Goal: Task Accomplishment & Management: Manage account settings

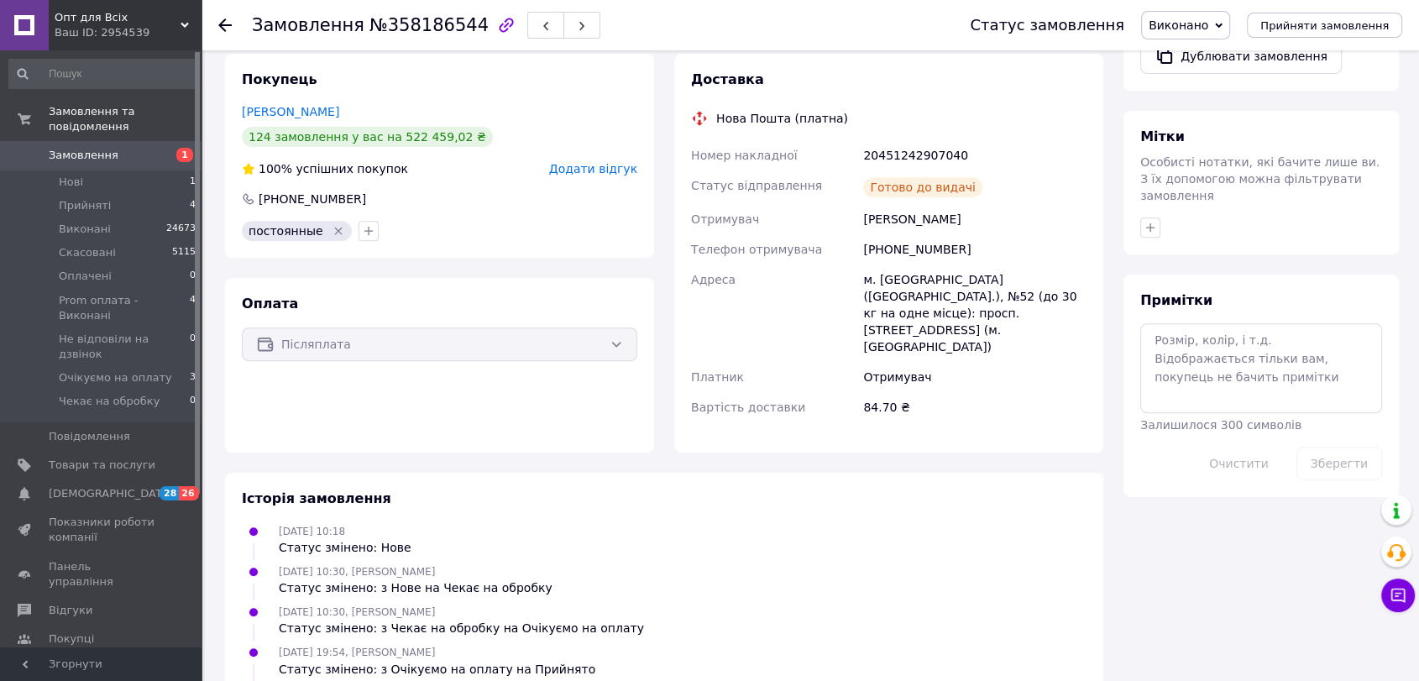
scroll to position [615, 0]
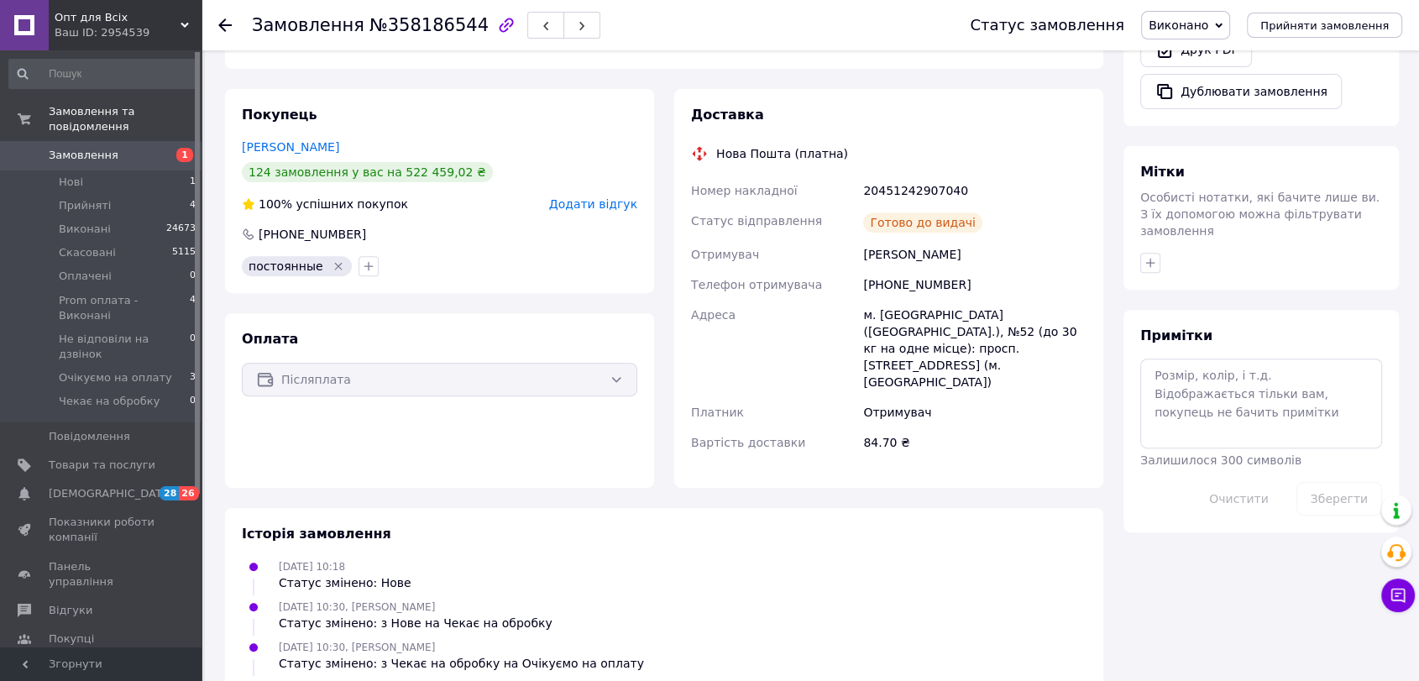
click at [909, 188] on div "20451242907040" at bounding box center [975, 190] width 230 height 30
copy div "20451242907040"
click at [890, 263] on div "[PERSON_NAME]" at bounding box center [975, 254] width 230 height 30
click at [890, 280] on div "[PHONE_NUMBER]" at bounding box center [975, 284] width 230 height 30
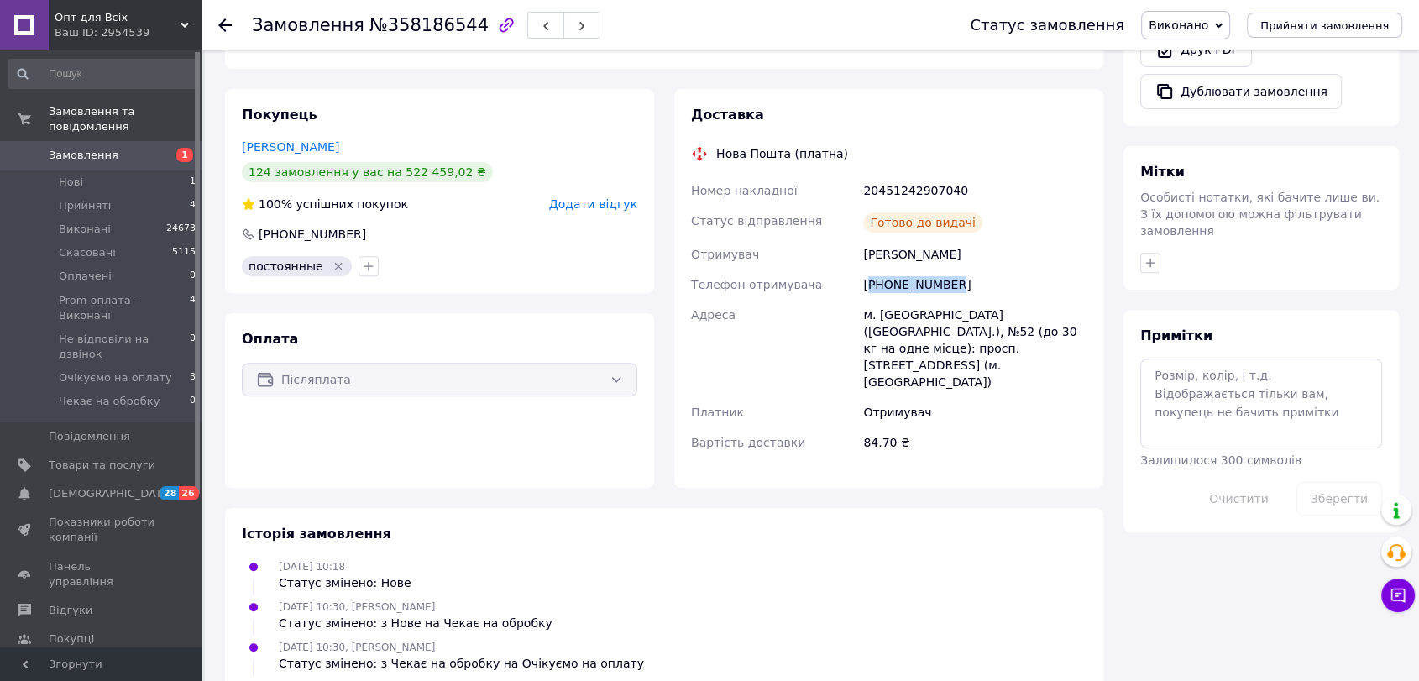
click at [890, 280] on div "[PHONE_NUMBER]" at bounding box center [975, 284] width 230 height 30
copy div "380965415451"
click at [721, 638] on div "[DATE] 10:30, [PERSON_NAME] Статус змінено: з Чекає на обробку на Очікуємо на о…" at bounding box center [664, 655] width 858 height 34
click at [911, 196] on div "20451242907040" at bounding box center [975, 190] width 230 height 30
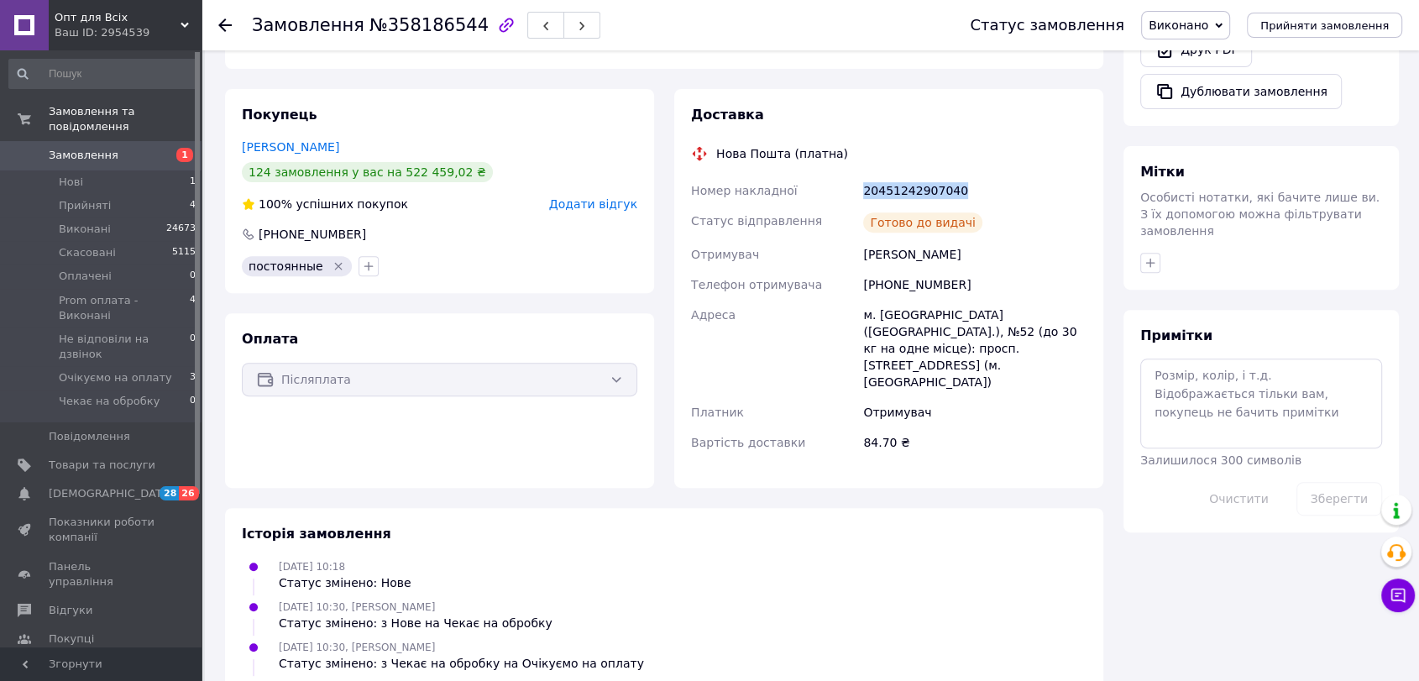
copy div "20451242907040"
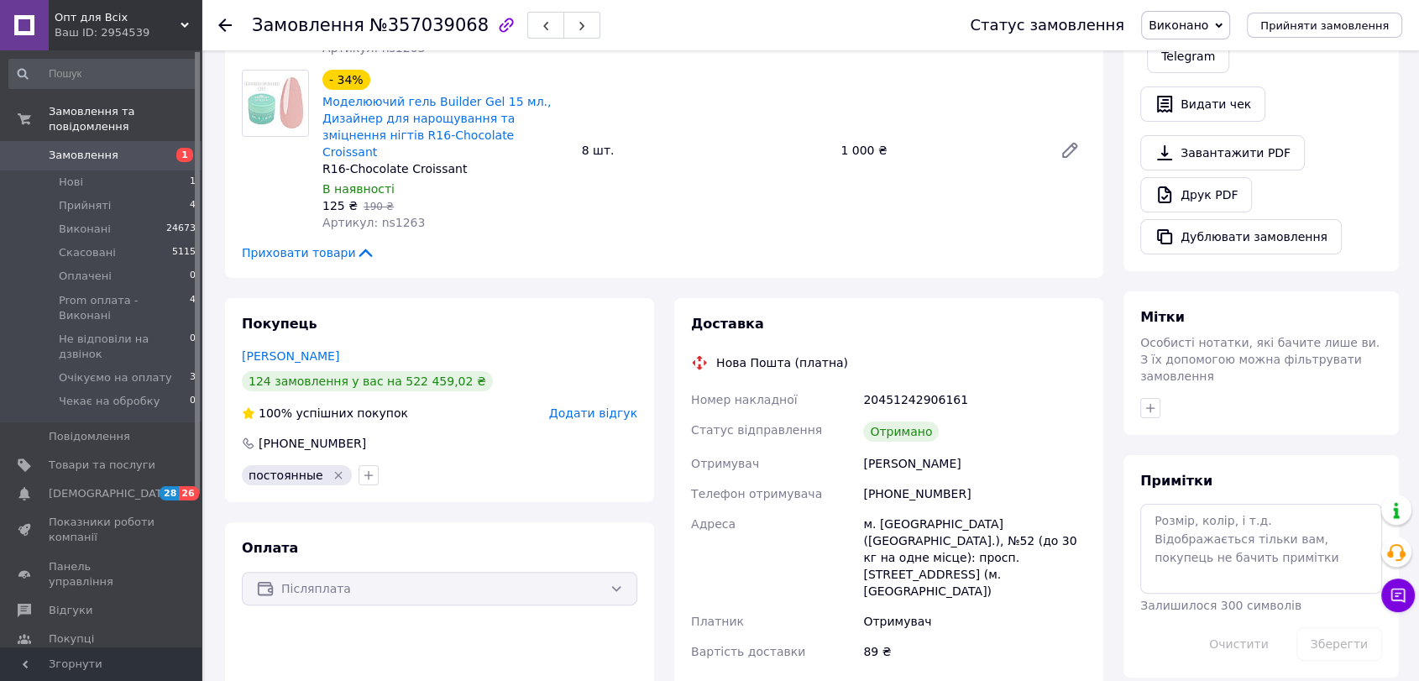
scroll to position [311, 0]
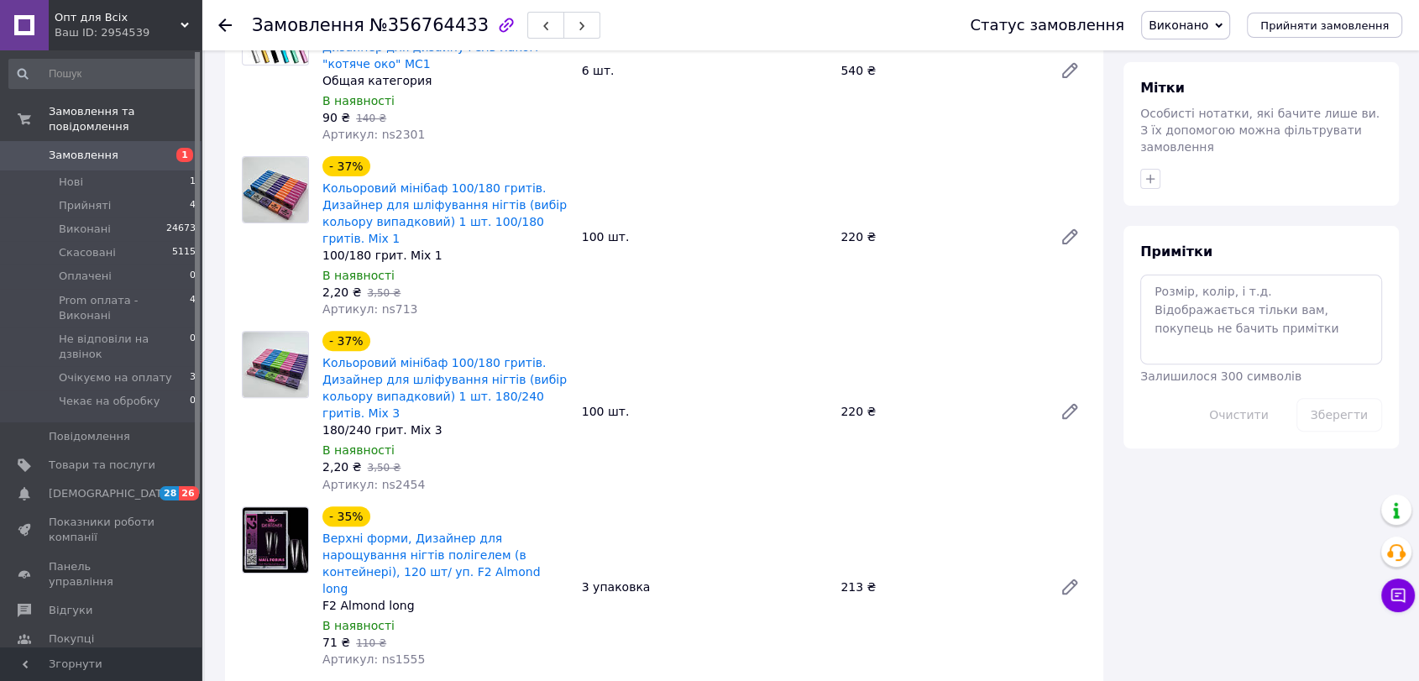
scroll to position [621, 0]
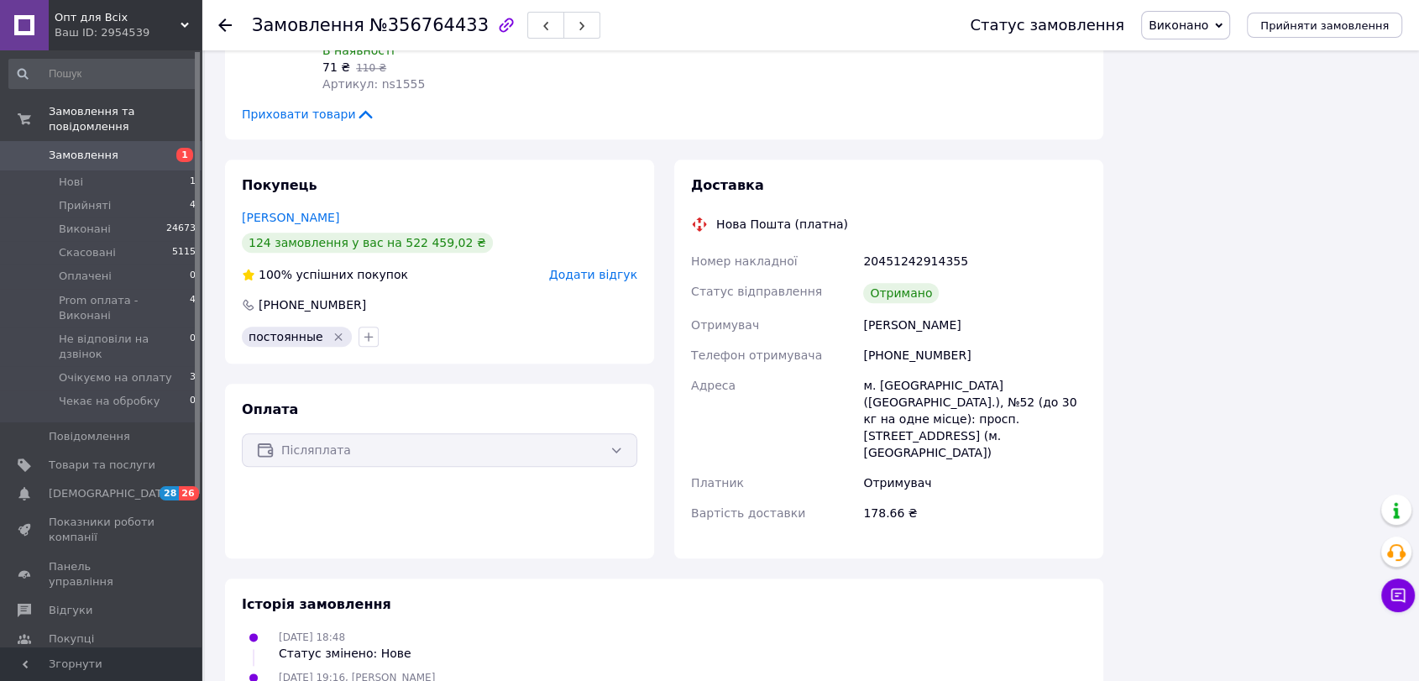
scroll to position [1710, 0]
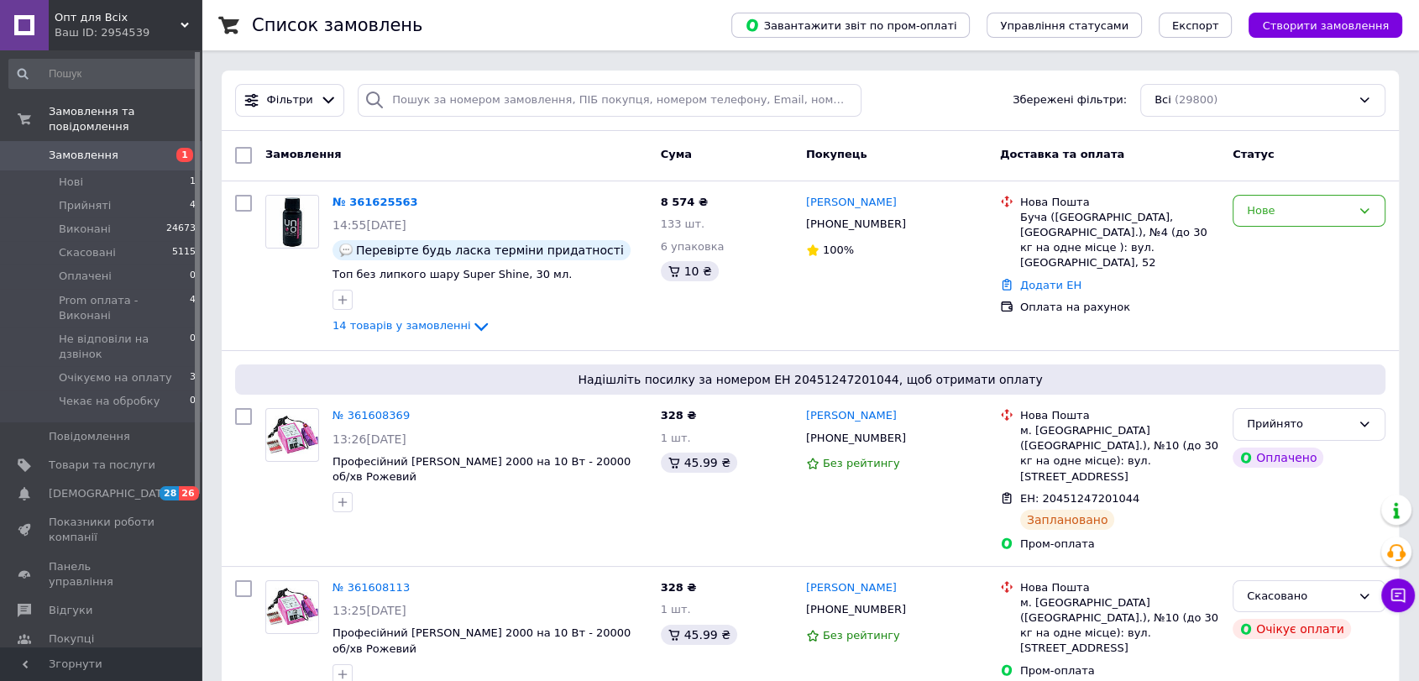
click at [123, 148] on span "Замовлення" at bounding box center [102, 155] width 107 height 15
